Goal: Information Seeking & Learning: Find specific fact

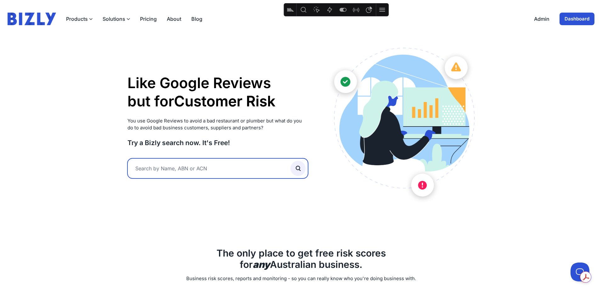
click at [199, 173] on input "text" at bounding box center [217, 168] width 181 height 20
type input "diversified holdings"
click at [291, 161] on button "submit" at bounding box center [298, 168] width 15 height 15
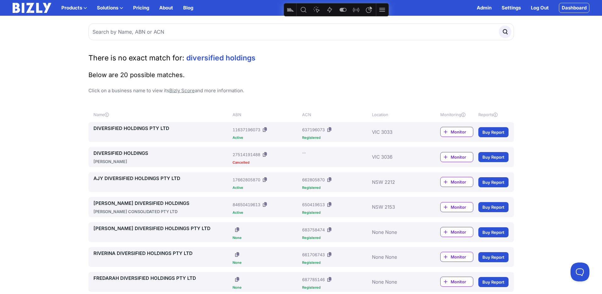
click at [123, 126] on link "DIVERSIFIED HOLDINGS PTY LTD" at bounding box center [161, 129] width 137 height 8
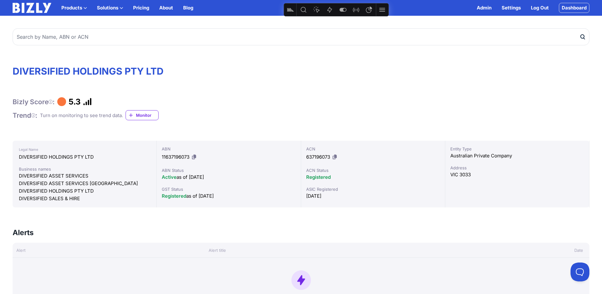
scroll to position [0, 0]
click at [194, 155] on icon at bounding box center [194, 156] width 4 height 5
